Goal: Transaction & Acquisition: Book appointment/travel/reservation

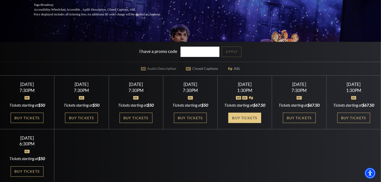
click at [254, 123] on link "Buy Tickets" at bounding box center [244, 118] width 33 height 10
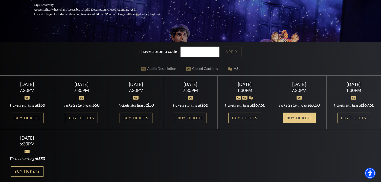
click at [300, 123] on link "Buy Tickets" at bounding box center [299, 118] width 33 height 10
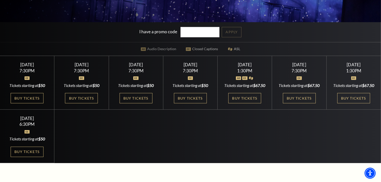
scroll to position [126, 0]
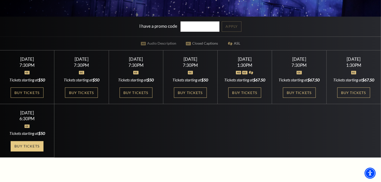
click at [32, 152] on link "Buy Tickets" at bounding box center [27, 146] width 33 height 10
click at [33, 152] on link "Buy Tickets" at bounding box center [27, 146] width 33 height 10
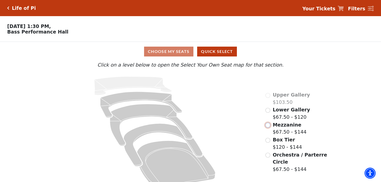
click at [268, 128] on input "Mezzanine$67.50 - $144\a" at bounding box center [267, 125] width 5 height 5
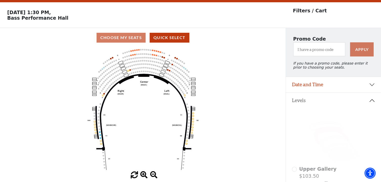
scroll to position [23, 0]
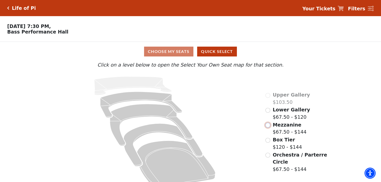
click at [268, 128] on input "Mezzanine$67.50 - $144\a" at bounding box center [267, 125] width 5 height 5
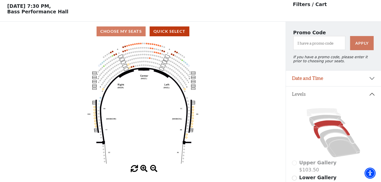
scroll to position [23, 0]
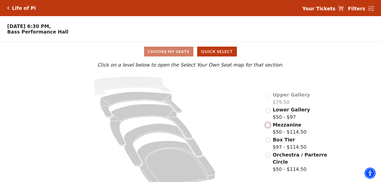
click at [268, 128] on input "Mezzanine$50 - $114.50\a" at bounding box center [267, 125] width 5 height 5
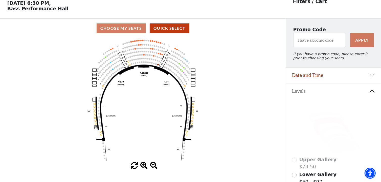
scroll to position [23, 0]
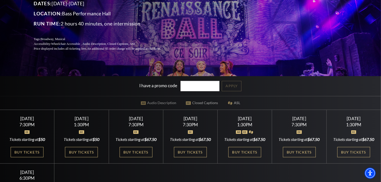
scroll to position [76, 0]
